Goal: Check status: Check status

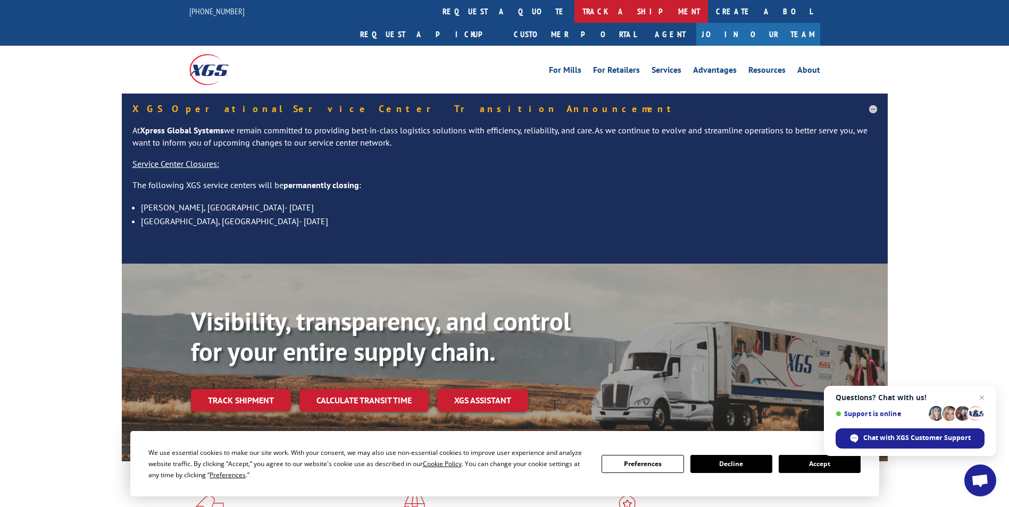
click at [574, 11] on link "track a shipment" at bounding box center [640, 11] width 133 height 23
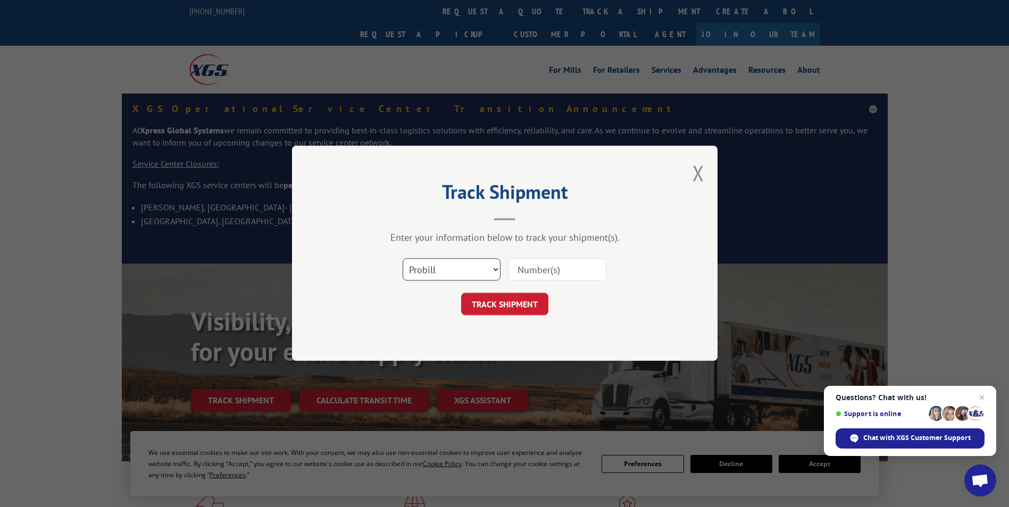
click at [465, 271] on select "Select category... Probill BOL PO" at bounding box center [452, 270] width 98 height 22
select select "bol"
click at [403, 259] on select "Select category... Probill BOL PO" at bounding box center [452, 270] width 98 height 22
click at [537, 262] on input at bounding box center [557, 270] width 98 height 22
type input "2843386"
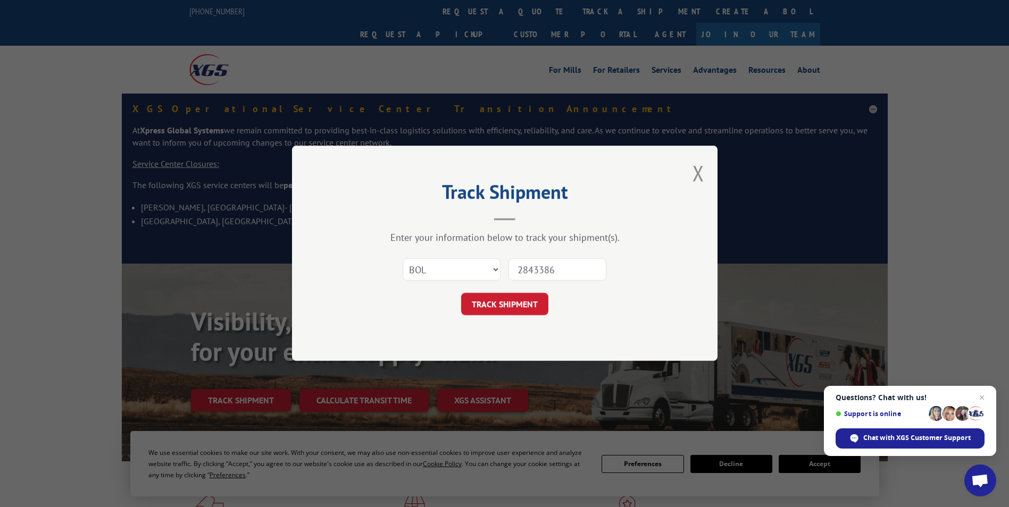
click button "TRACK SHIPMENT" at bounding box center [504, 305] width 87 height 22
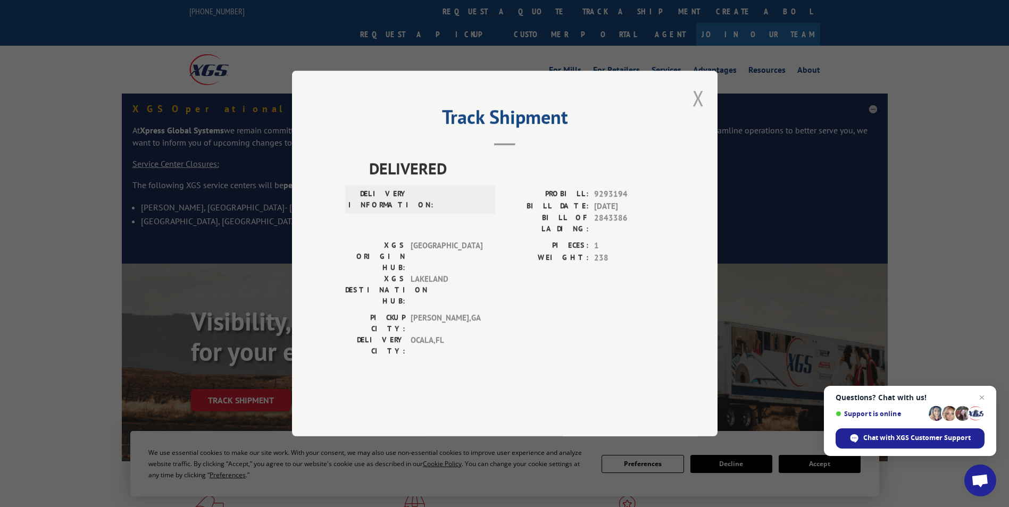
click at [697, 112] on button "Close modal" at bounding box center [698, 98] width 12 height 28
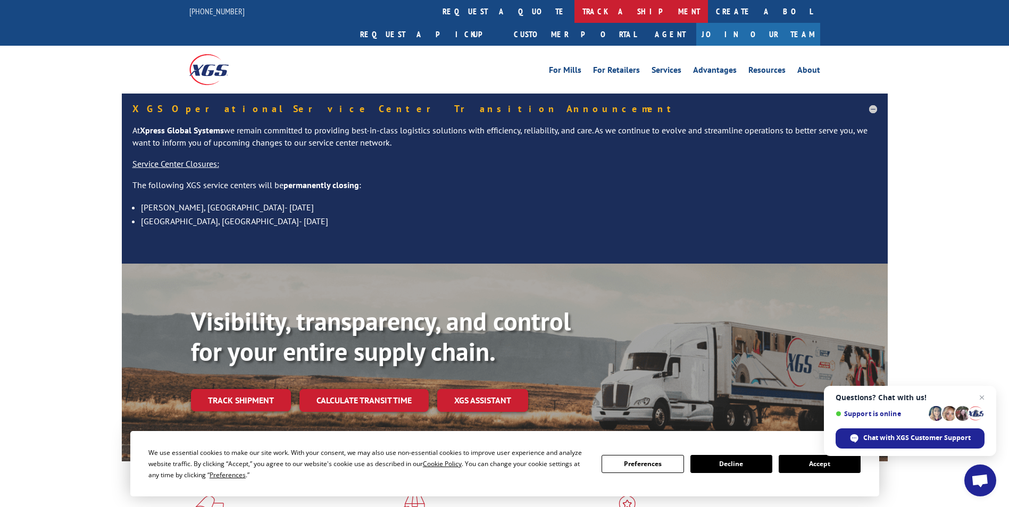
click at [574, 16] on link "track a shipment" at bounding box center [640, 11] width 133 height 23
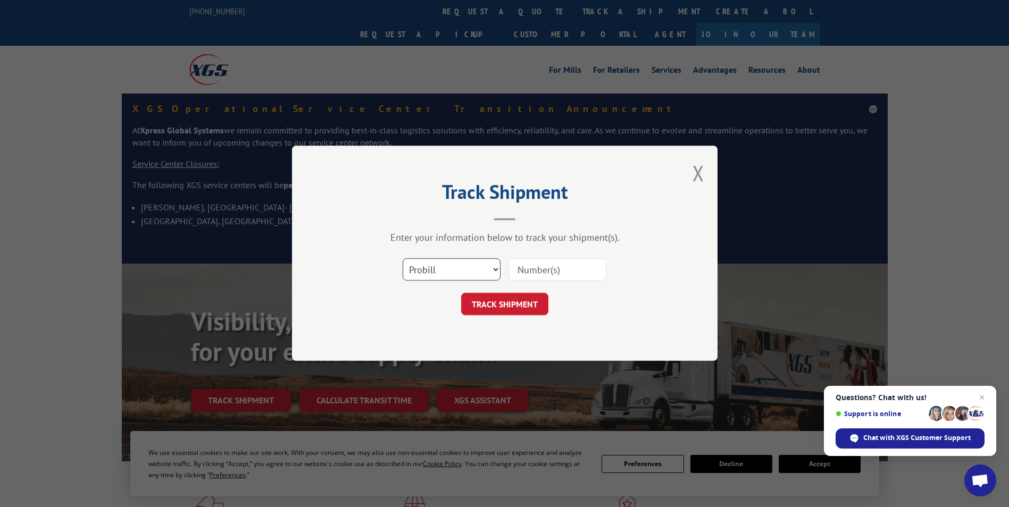
click at [461, 269] on select "Select category... Probill BOL PO" at bounding box center [452, 270] width 98 height 22
click at [403, 259] on select "Select category... Probill BOL PO" at bounding box center [452, 270] width 98 height 22
click at [496, 271] on select "Select category... Probill BOL PO" at bounding box center [452, 270] width 98 height 22
select select "probill"
click at [403, 259] on select "Select category... Probill BOL PO" at bounding box center [452, 270] width 98 height 22
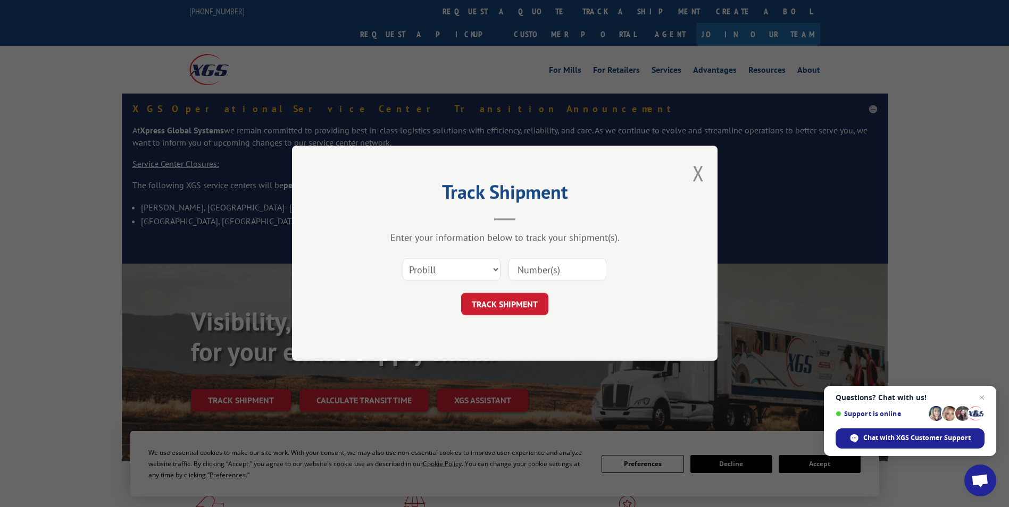
click at [562, 269] on input at bounding box center [557, 270] width 98 height 22
type input "2843386"
click button "TRACK SHIPMENT" at bounding box center [504, 305] width 87 height 22
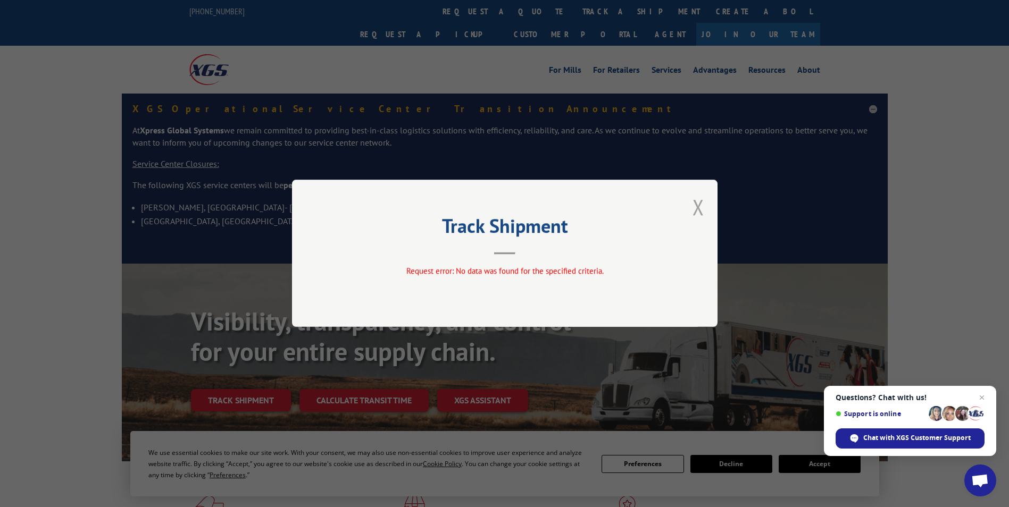
click at [701, 205] on button "Close modal" at bounding box center [698, 207] width 12 height 28
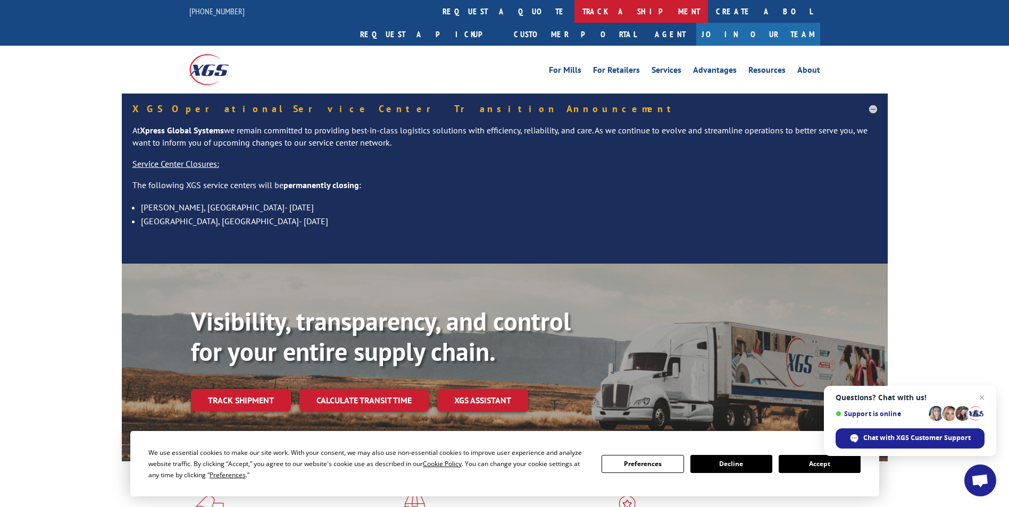
click at [574, 13] on link "track a shipment" at bounding box center [640, 11] width 133 height 23
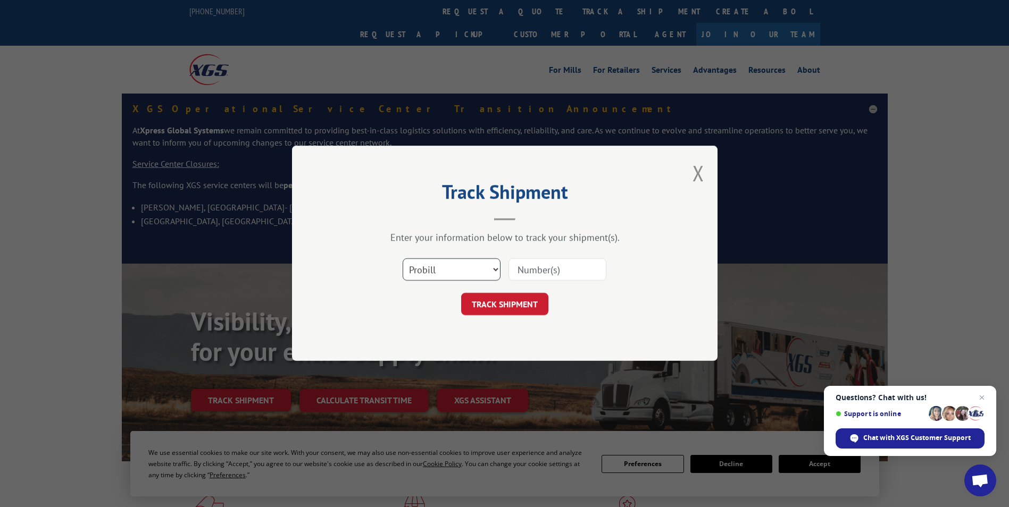
click at [491, 273] on select "Select category... Probill BOL PO" at bounding box center [452, 270] width 98 height 22
select select "bol"
click at [403, 259] on select "Select category... Probill BOL PO" at bounding box center [452, 270] width 98 height 22
click at [552, 268] on input at bounding box center [557, 270] width 98 height 22
type input "2843386"
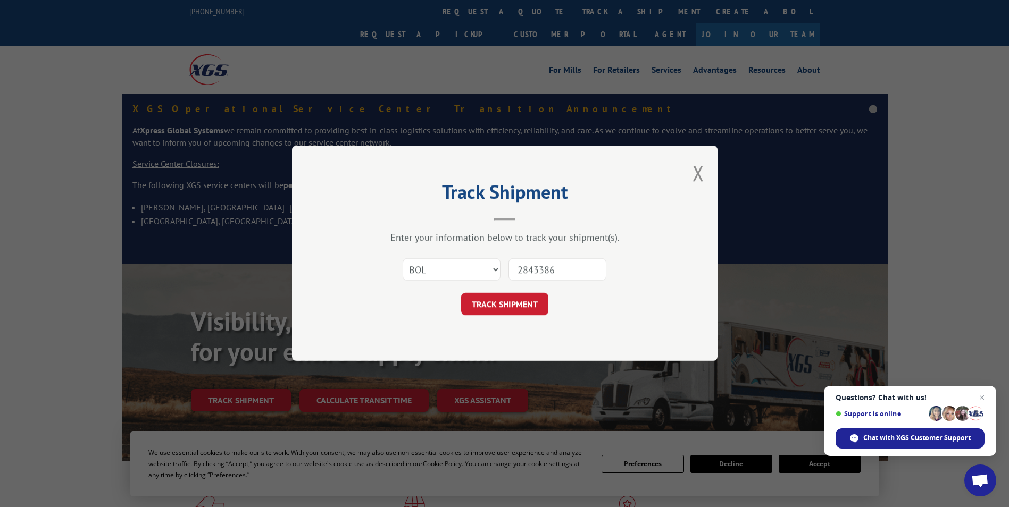
click button "TRACK SHIPMENT" at bounding box center [504, 305] width 87 height 22
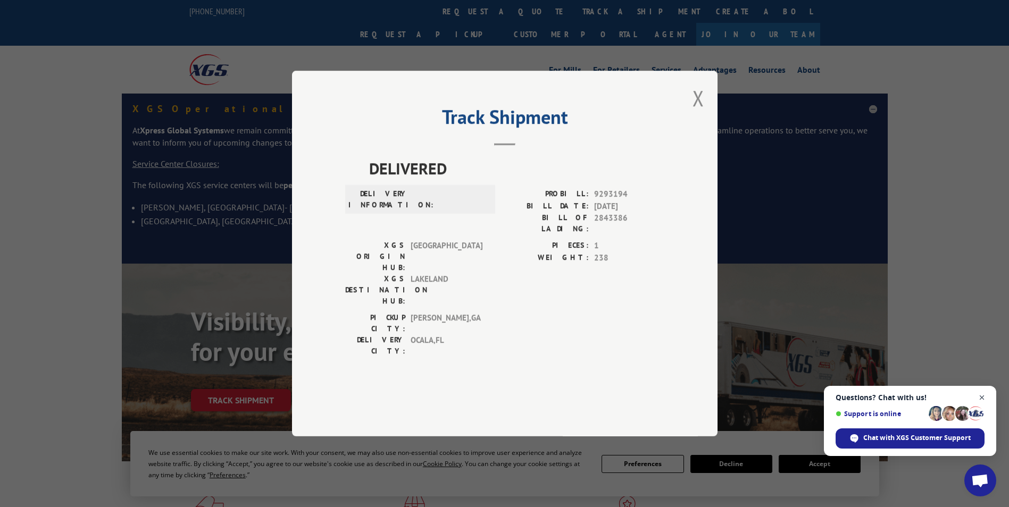
click at [985, 396] on span "Open chat" at bounding box center [981, 397] width 13 height 13
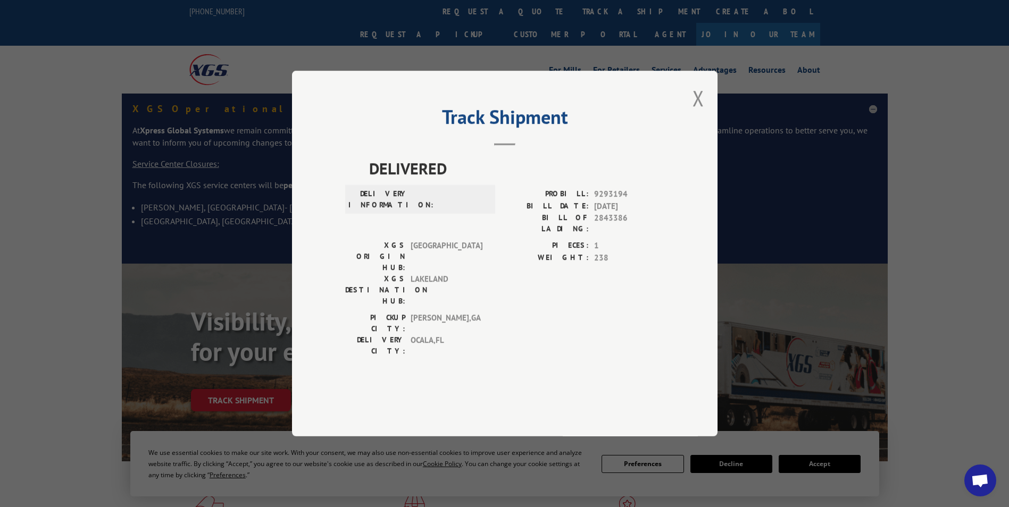
click at [692, 132] on div "Track Shipment DELIVERED DELIVERY INFORMATION: PROBILL: 9293194 BILL DATE: [DAT…" at bounding box center [504, 254] width 425 height 366
click at [697, 112] on button "Close modal" at bounding box center [698, 98] width 12 height 28
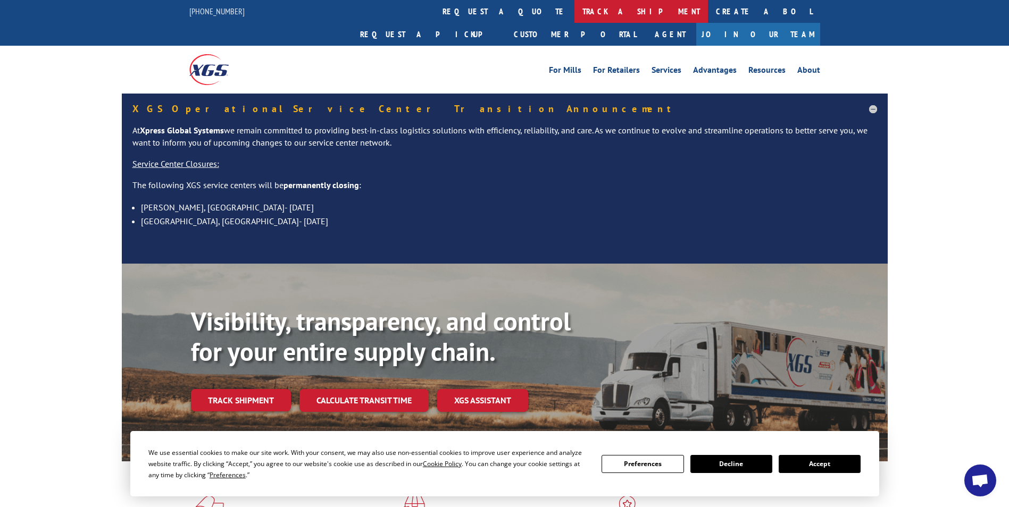
click at [574, 11] on link "track a shipment" at bounding box center [640, 11] width 133 height 23
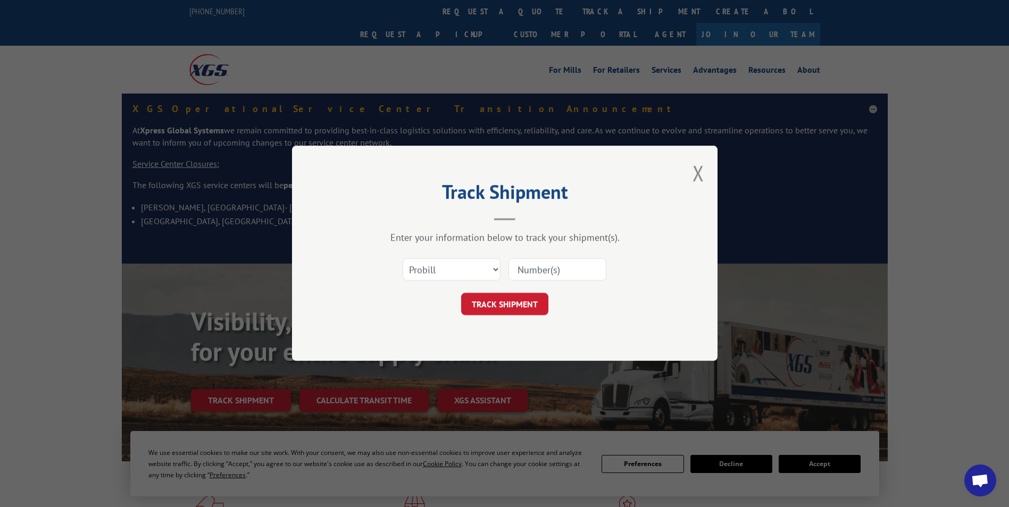
click at [542, 272] on input at bounding box center [557, 270] width 98 height 22
type input "16934928"
click button "TRACK SHIPMENT" at bounding box center [504, 305] width 87 height 22
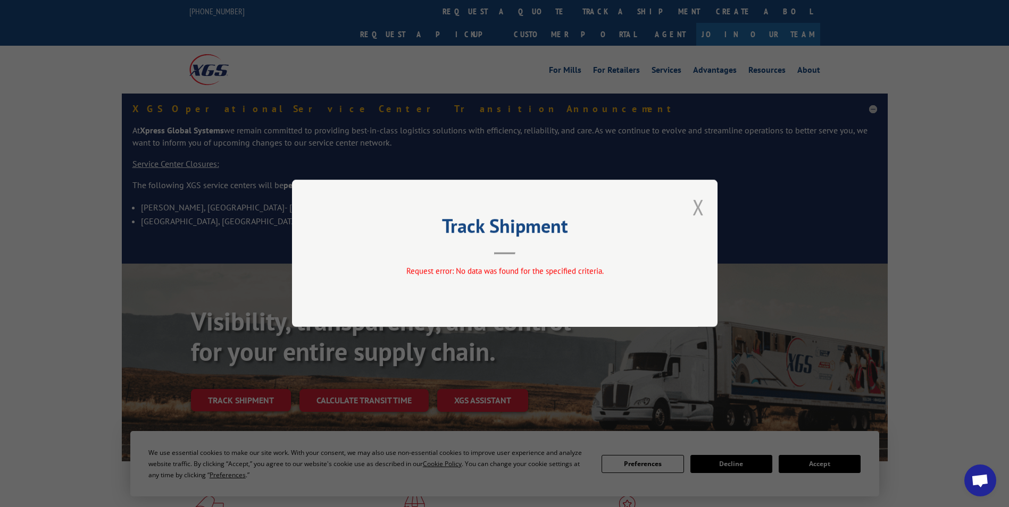
click at [697, 206] on button "Close modal" at bounding box center [698, 207] width 12 height 28
